Goal: Information Seeking & Learning: Learn about a topic

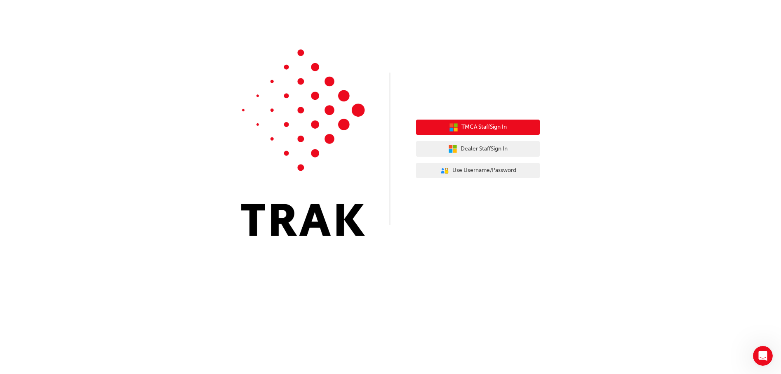
click at [455, 129] on icon "button" at bounding box center [456, 129] width 4 height 4
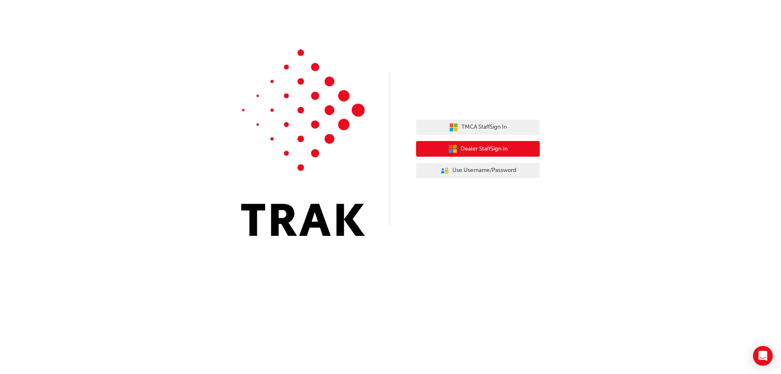
click at [478, 151] on span "Dealer Staff Sign In" at bounding box center [484, 148] width 47 height 9
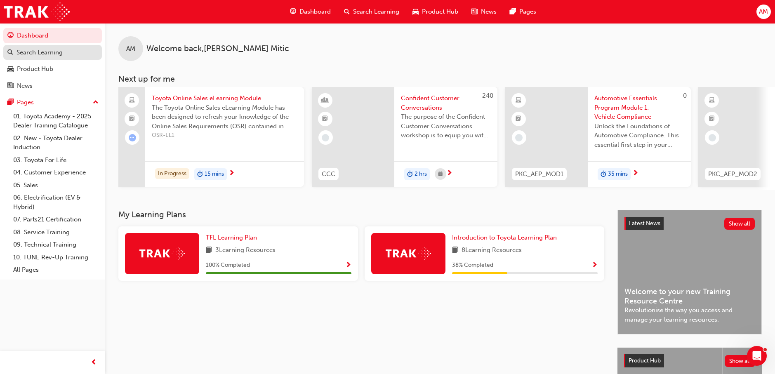
click at [45, 52] on div "Search Learning" at bounding box center [39, 52] width 46 height 9
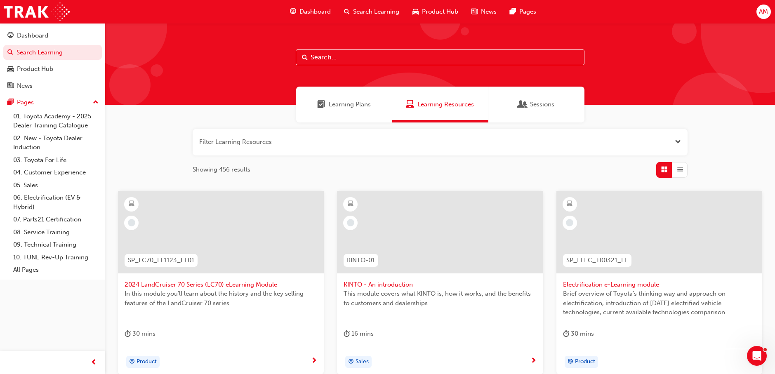
click at [351, 58] on input "text" at bounding box center [440, 57] width 289 height 16
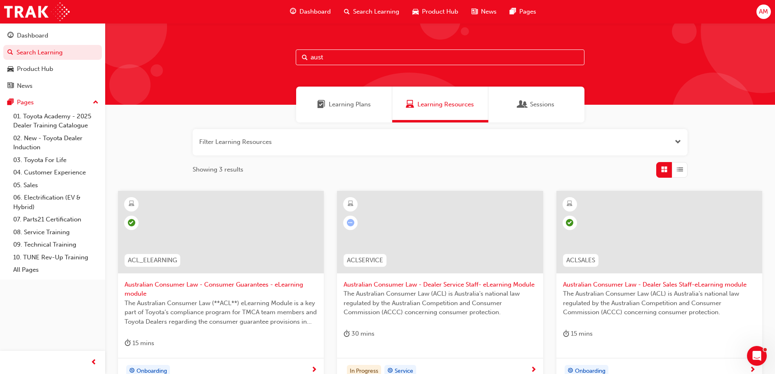
type input "aust"
click at [368, 12] on span "Search Learning" at bounding box center [376, 11] width 46 height 9
click at [388, 287] on span "Australian Consumer Law - Dealer Service Staff- eLearning Module" at bounding box center [440, 284] width 193 height 9
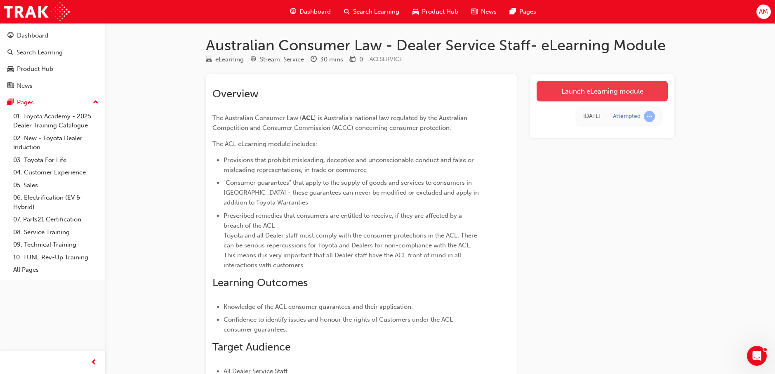
click at [581, 92] on link "Launch eLearning module" at bounding box center [602, 91] width 131 height 21
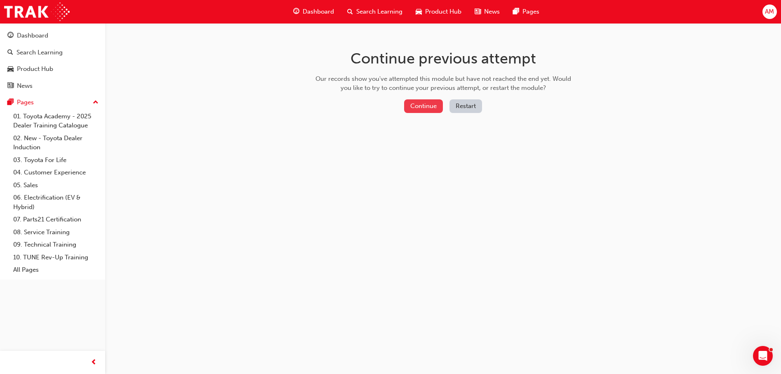
click at [422, 101] on button "Continue" at bounding box center [423, 106] width 39 height 14
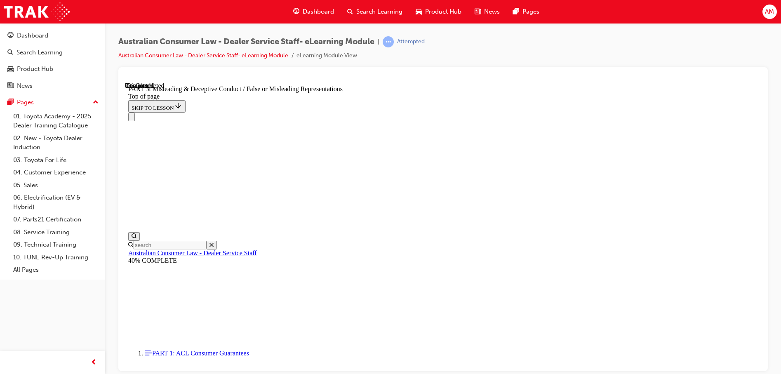
scroll to position [67, 0]
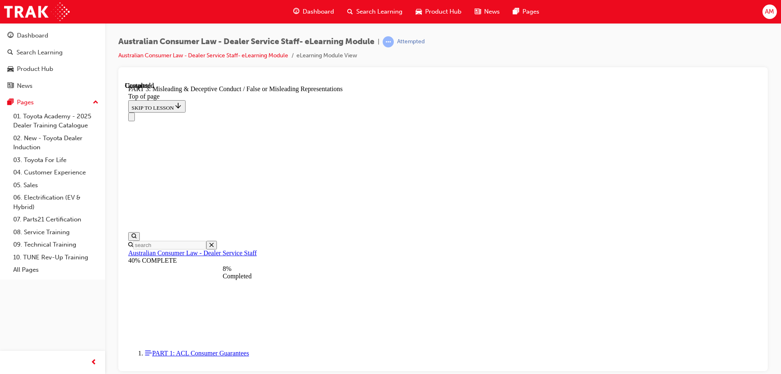
click button "CONTINUE"
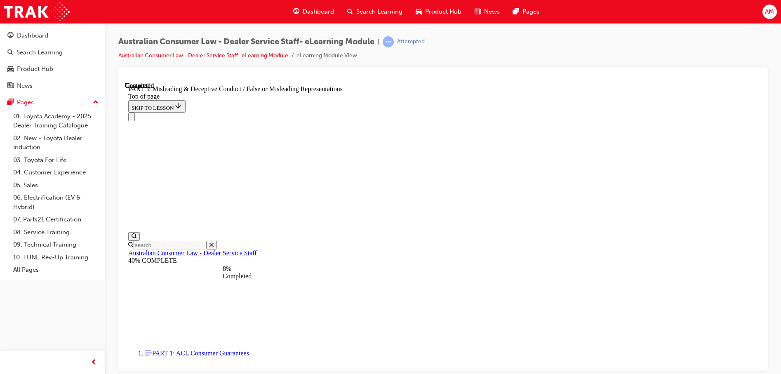
click div "START OVER"
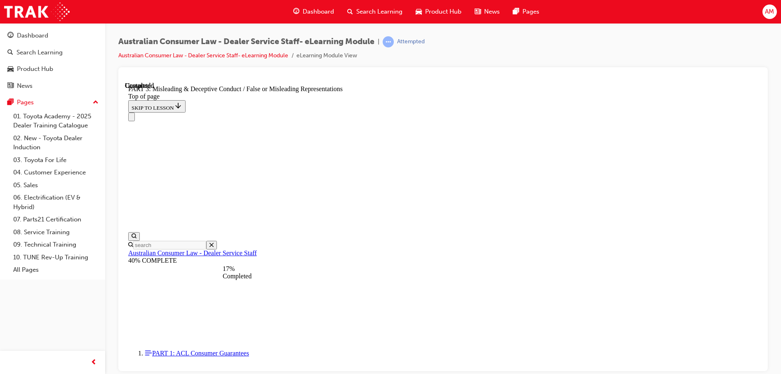
click button "CONTINUE"
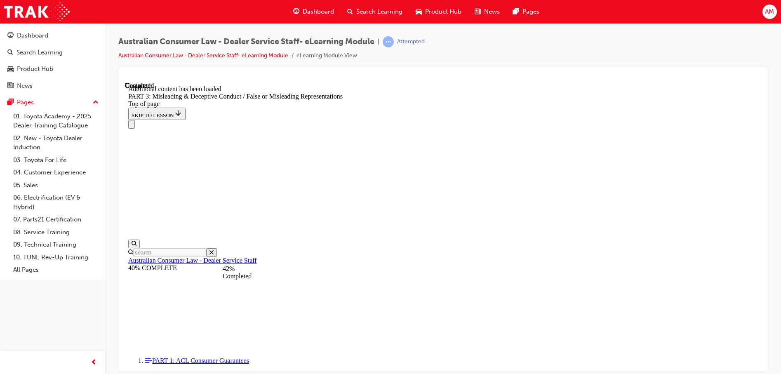
scroll to position [1839, 0]
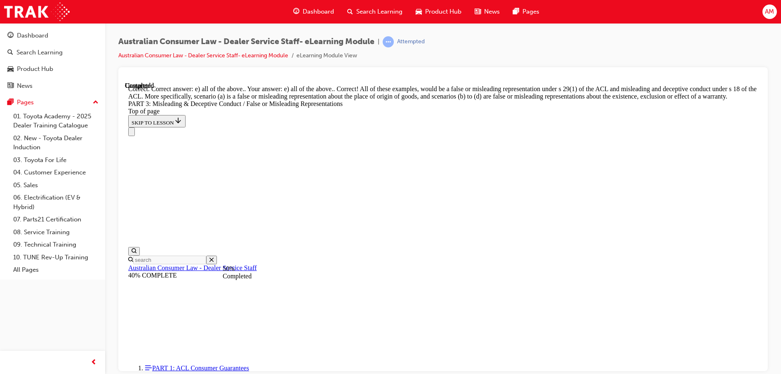
scroll to position [2103, 0]
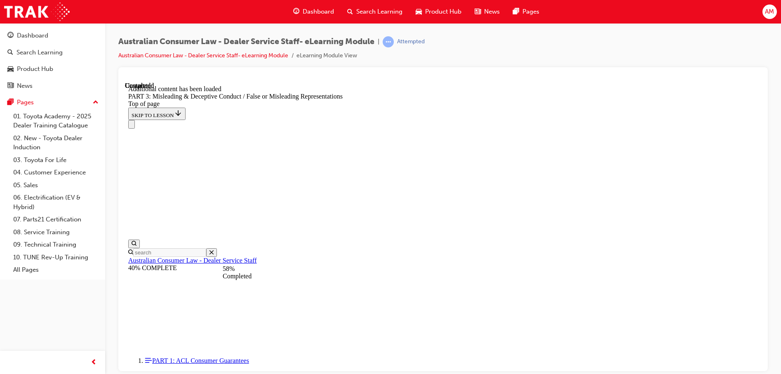
scroll to position [2391, 0]
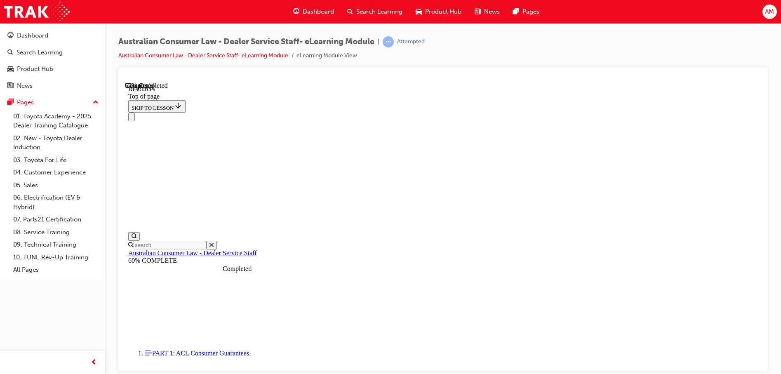
scroll to position [400, 0]
click at [634, 64] on div "Australian Consumer Law - Dealer Service Staff- eLearning Module | Passed Austr…" at bounding box center [443, 51] width 650 height 31
